Goal: Navigation & Orientation: Find specific page/section

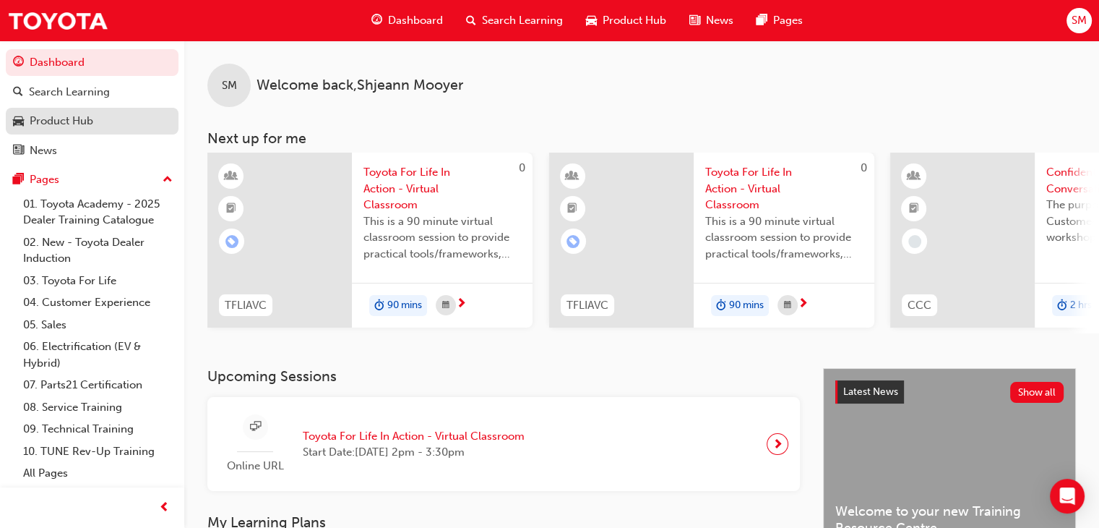
click at [67, 124] on div "Product Hub" at bounding box center [62, 121] width 64 height 17
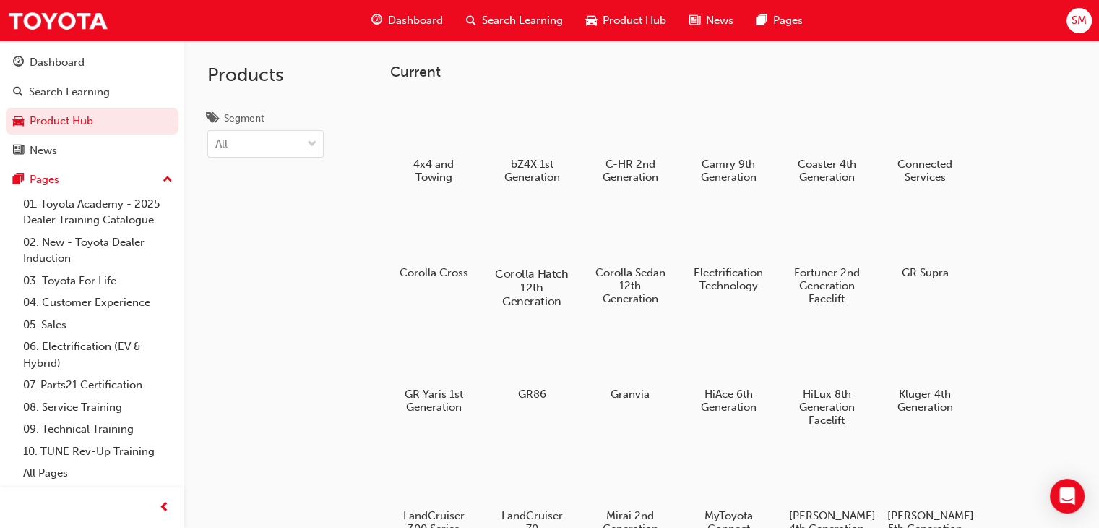
scroll to position [191, 0]
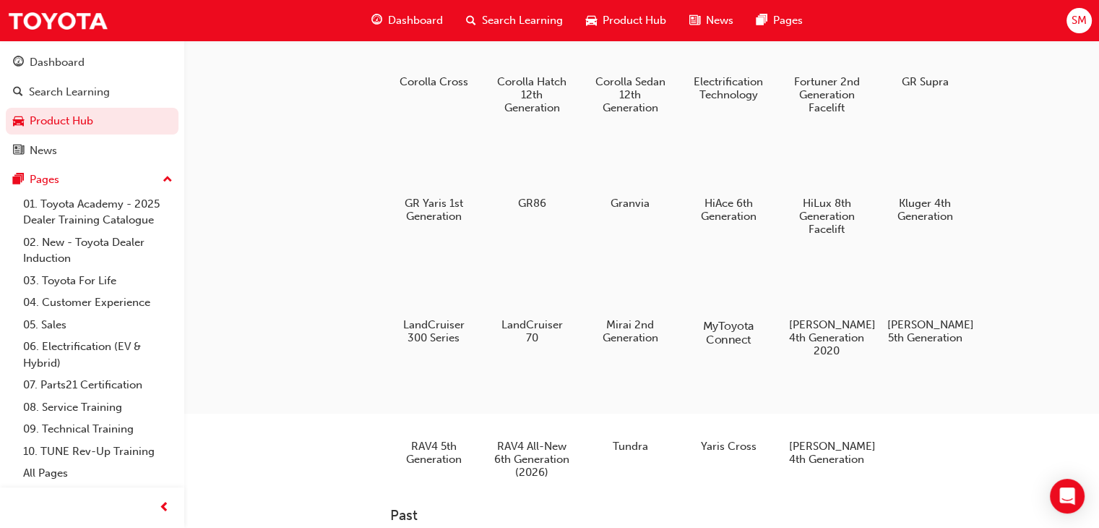
click at [747, 291] on div at bounding box center [729, 284] width 80 height 58
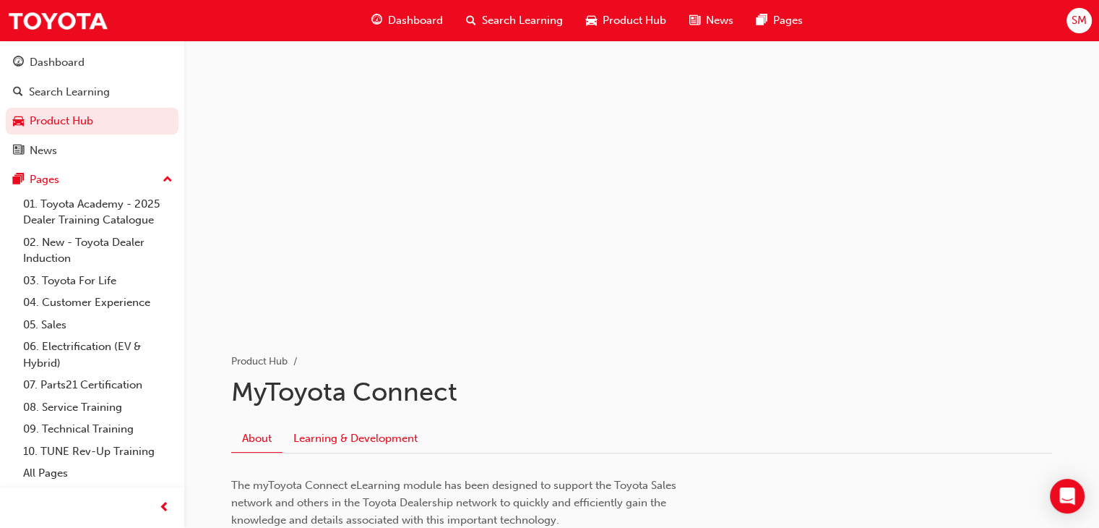
click at [386, 444] on link "Learning & Development" at bounding box center [356, 437] width 146 height 27
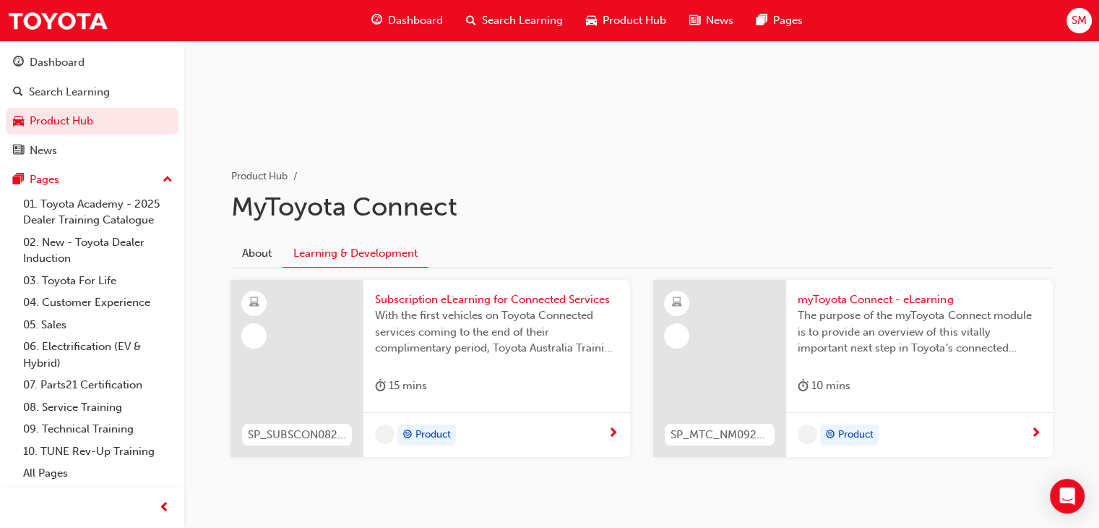
scroll to position [188, 0]
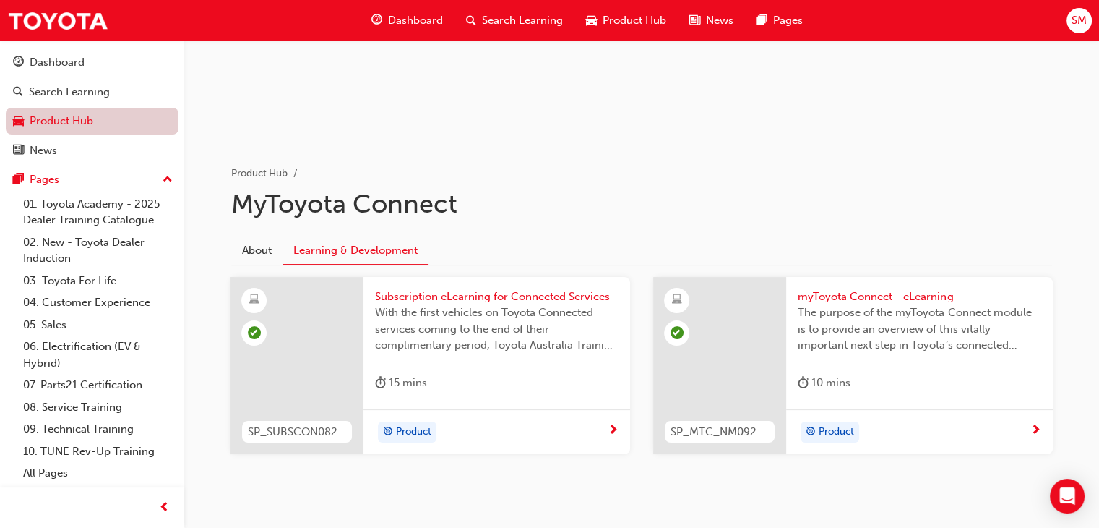
click at [59, 125] on link "Product Hub" at bounding box center [92, 121] width 173 height 27
